Goal: Information Seeking & Learning: Find specific fact

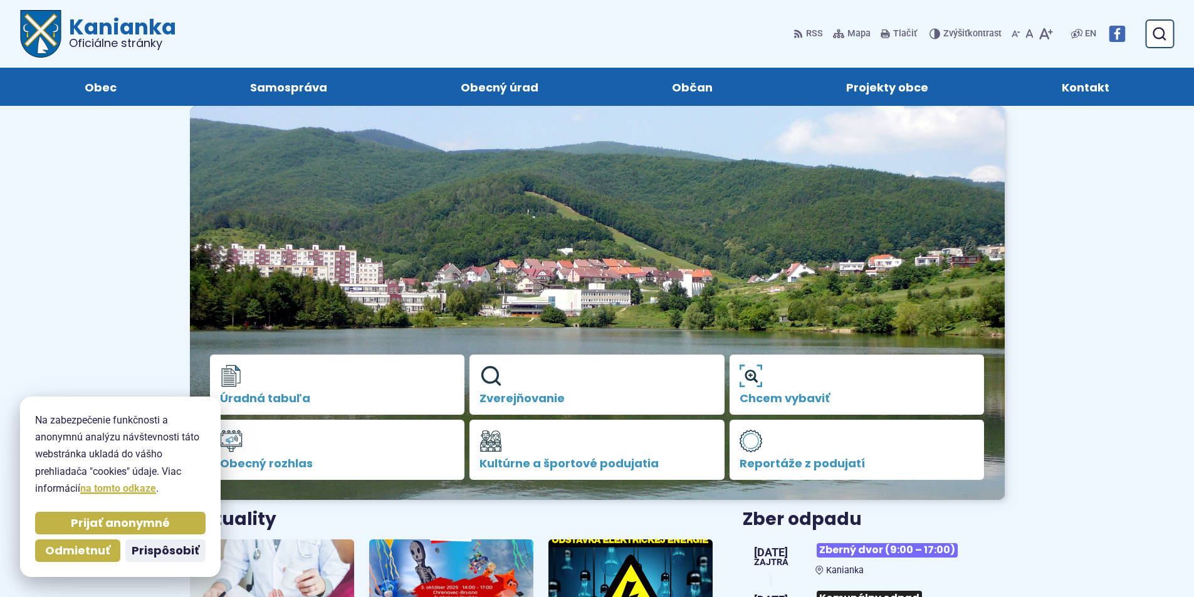
scroll to position [251, 0]
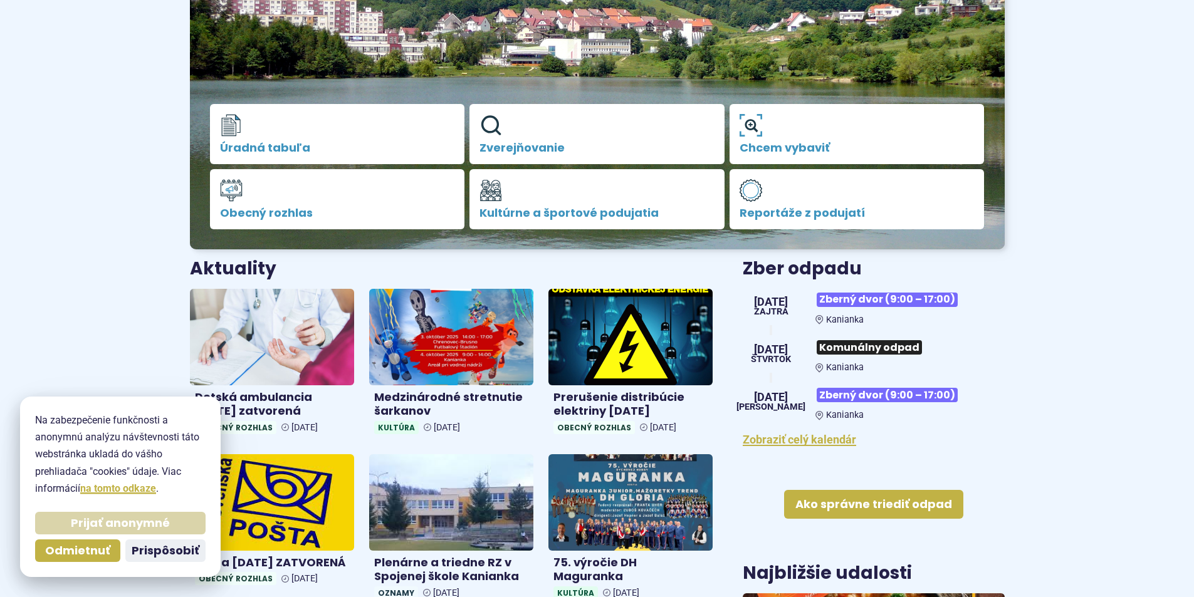
click at [139, 522] on span "Prijať anonymné" at bounding box center [120, 523] width 99 height 14
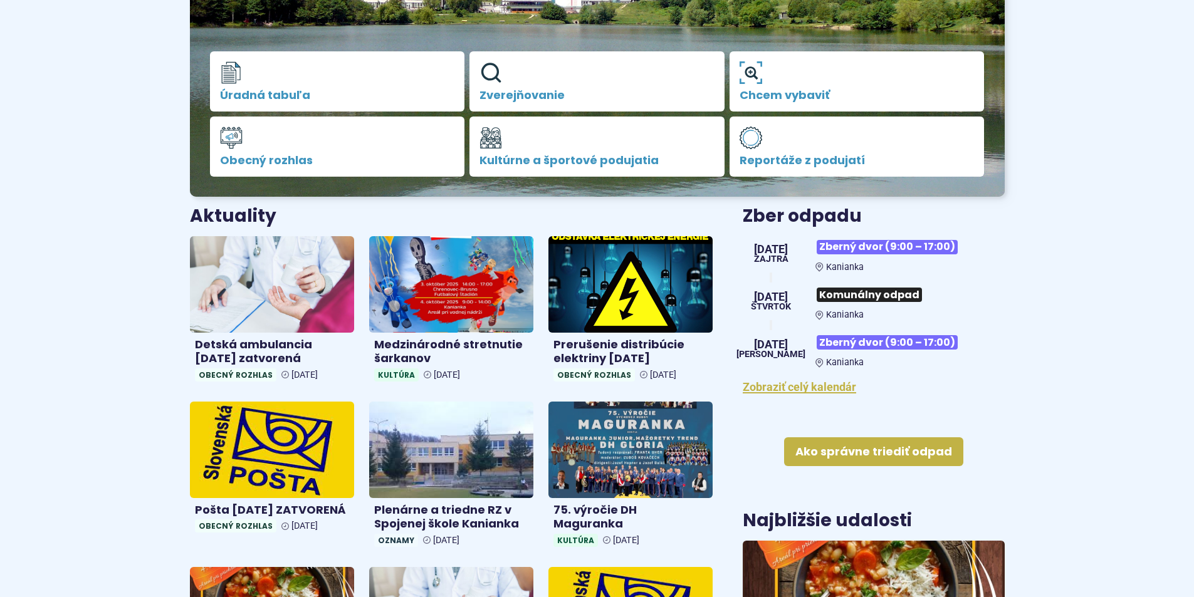
scroll to position [376, 0]
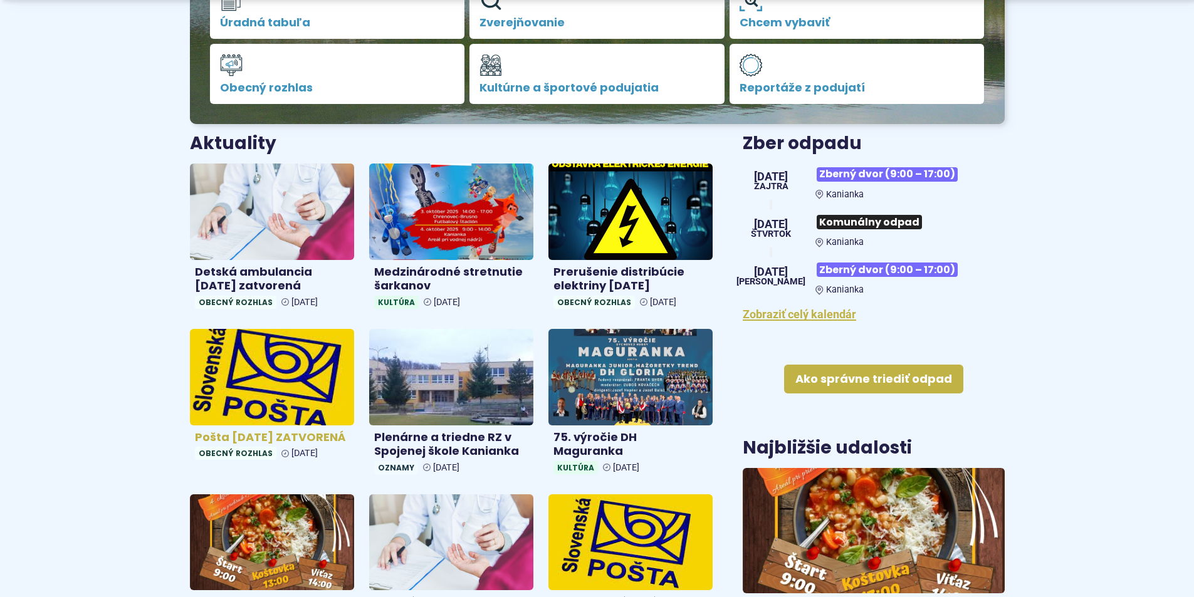
click at [311, 415] on img at bounding box center [271, 376] width 189 height 111
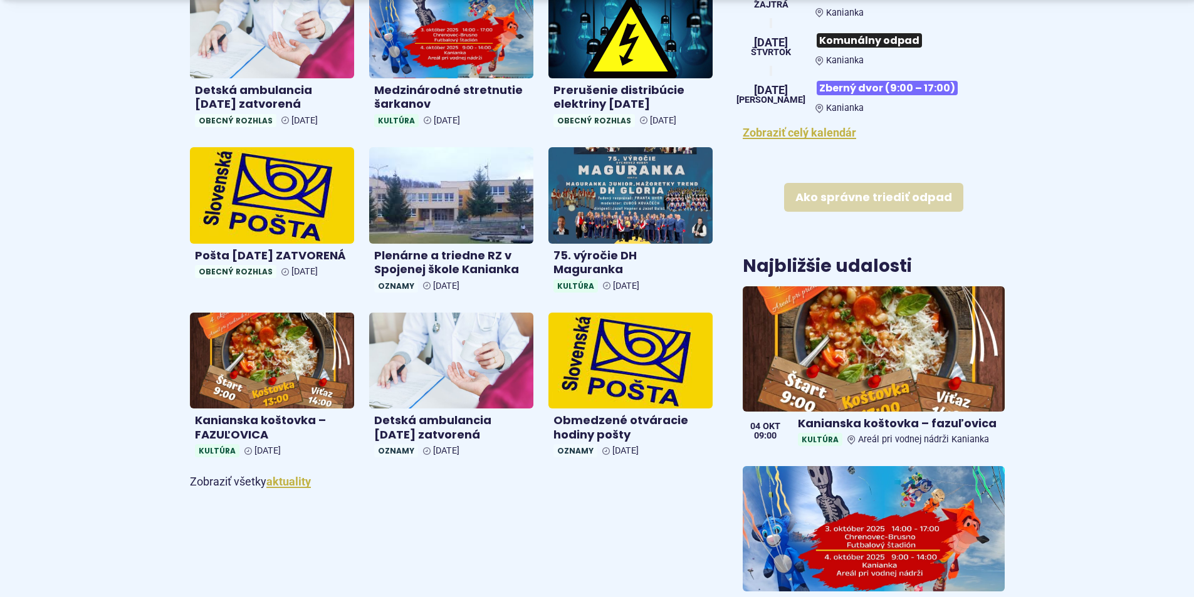
scroll to position [564, 0]
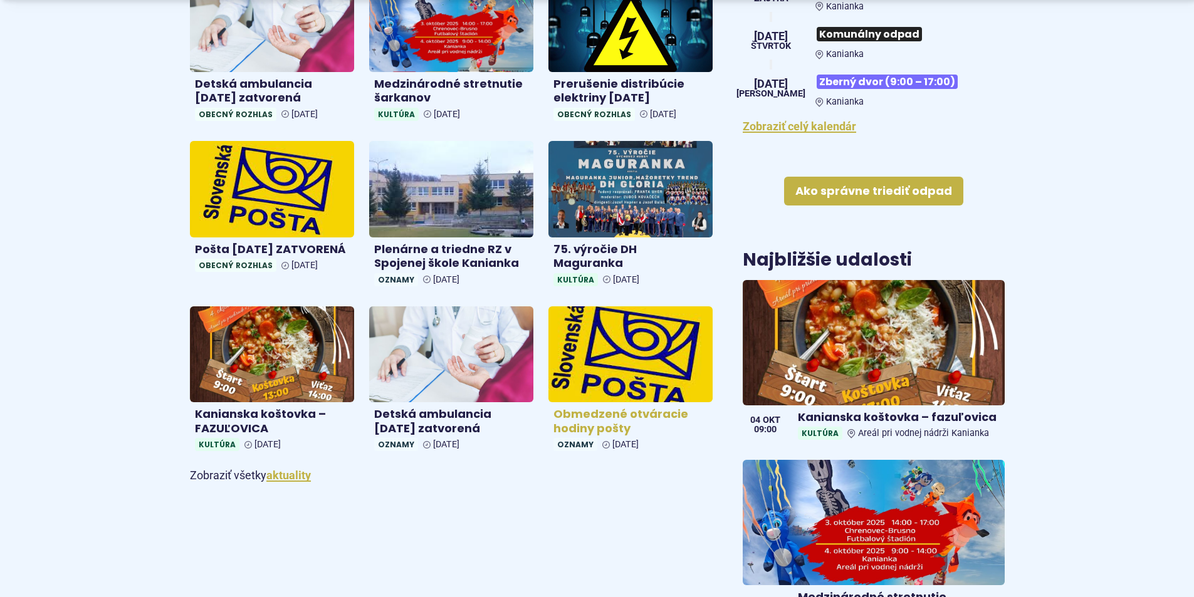
click at [645, 367] on img at bounding box center [630, 354] width 189 height 111
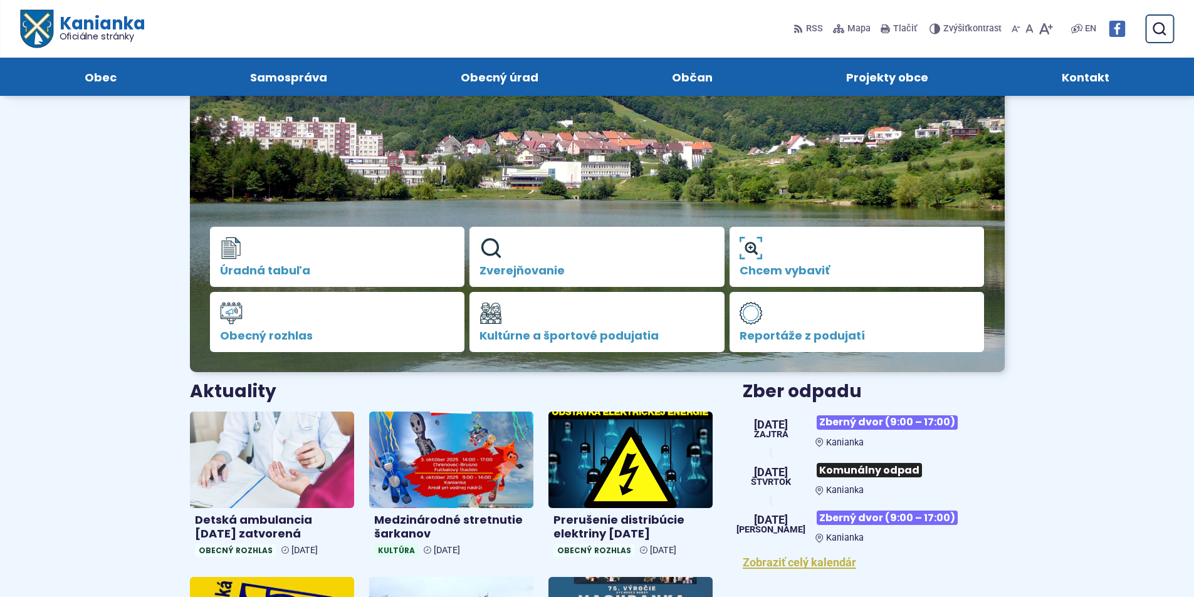
scroll to position [125, 0]
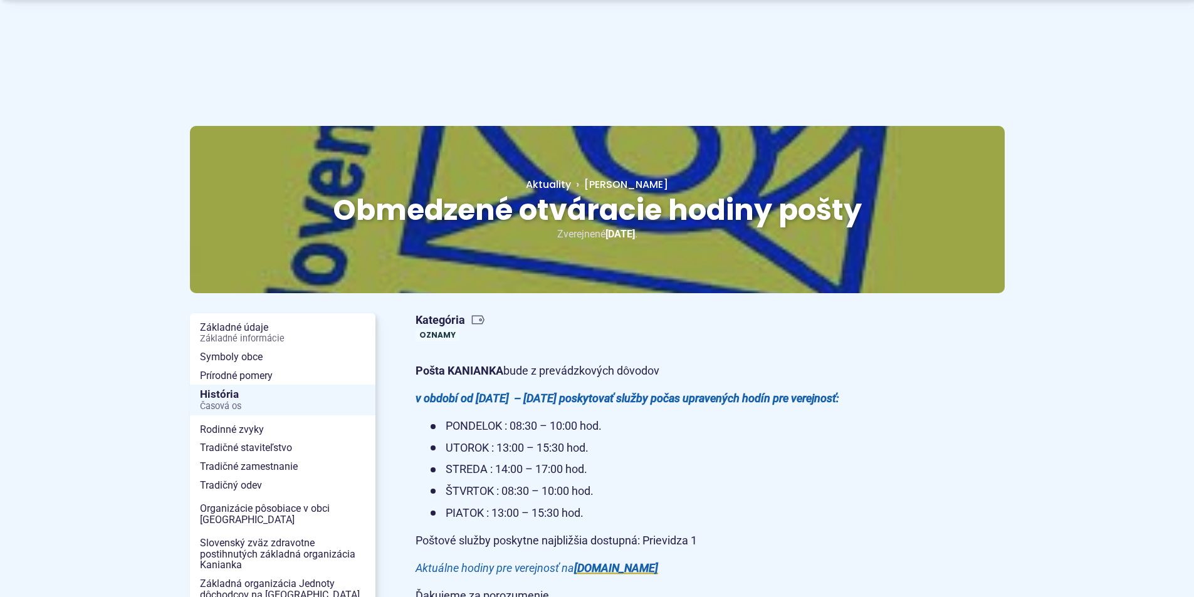
scroll to position [63, 0]
